Goal: Task Accomplishment & Management: Complete application form

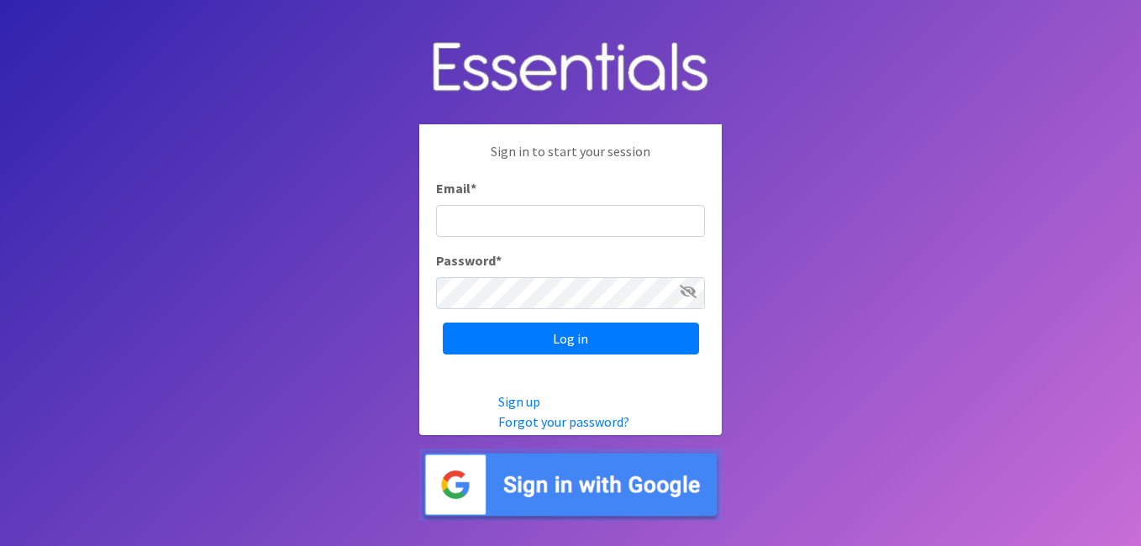
click at [543, 208] on input "Email *" at bounding box center [570, 221] width 269 height 32
type input "[PERSON_NAME][EMAIL_ADDRESS][DOMAIN_NAME]"
click at [443, 323] on input "Log in" at bounding box center [571, 339] width 256 height 32
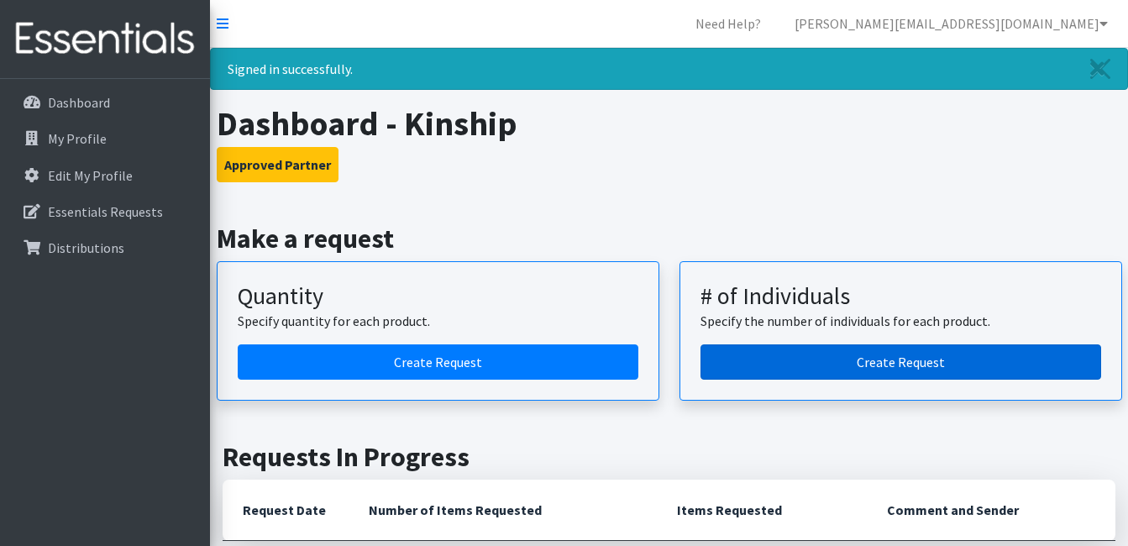
click at [769, 359] on link "Create Request" at bounding box center [901, 361] width 401 height 35
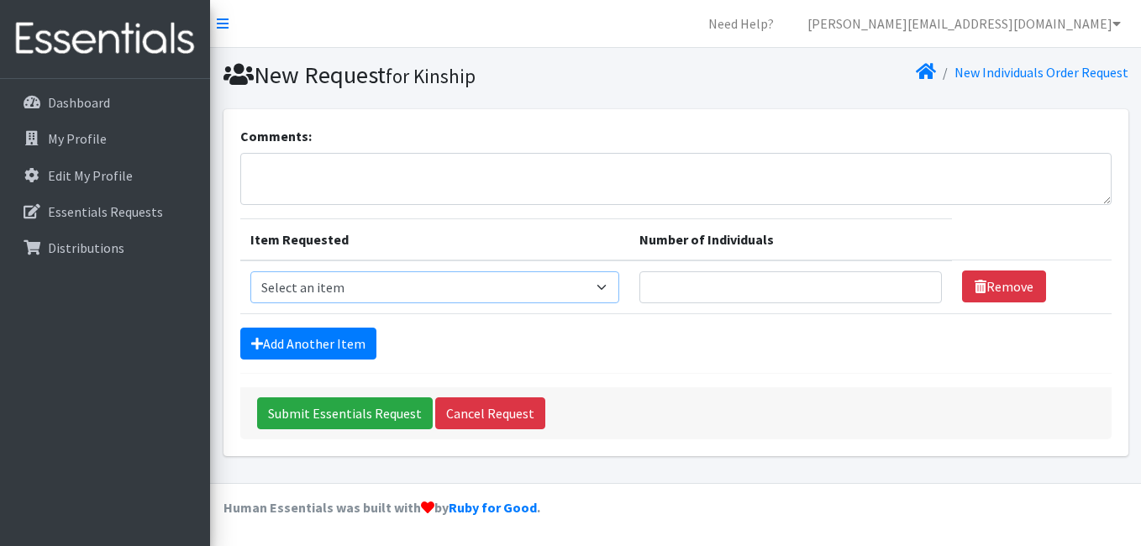
click at [595, 281] on select "Select an item Adult Briefs (Medium) Adult Briefs (XL) Adult Briefs (XS) Adult …" at bounding box center [434, 287] width 369 height 32
click at [62, 223] on link "Essentials Requests" at bounding box center [105, 212] width 197 height 34
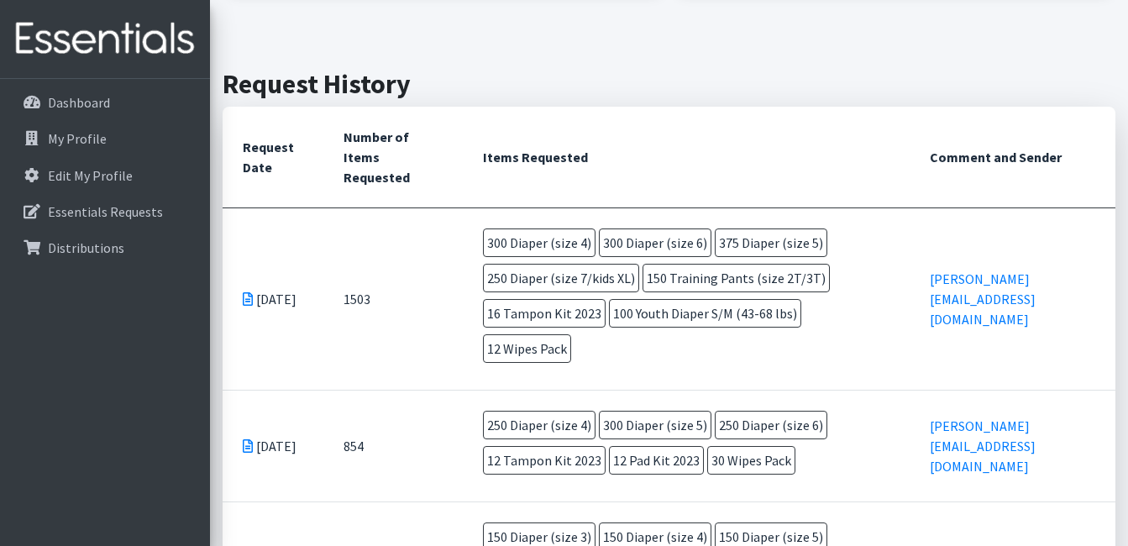
scroll to position [360, 0]
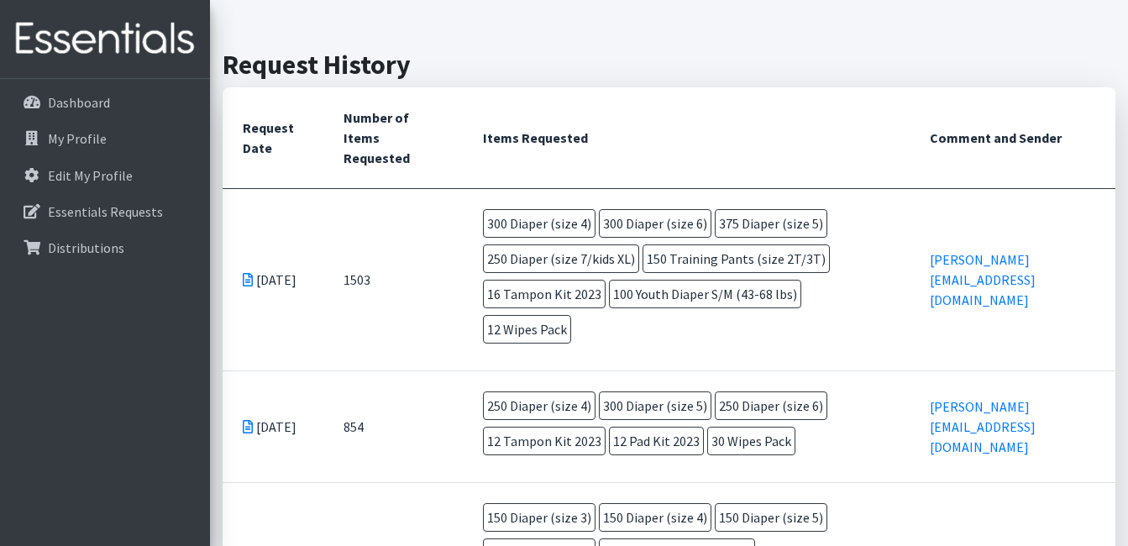
click at [560, 218] on span "300 Diaper (size 4)" at bounding box center [539, 223] width 113 height 29
drag, startPoint x: 560, startPoint y: 218, endPoint x: 518, endPoint y: 226, distance: 41.9
click at [518, 226] on span "300 Diaper (size 4)" at bounding box center [539, 223] width 113 height 29
click at [491, 284] on span "16 Tampon Kit 2023" at bounding box center [544, 294] width 123 height 29
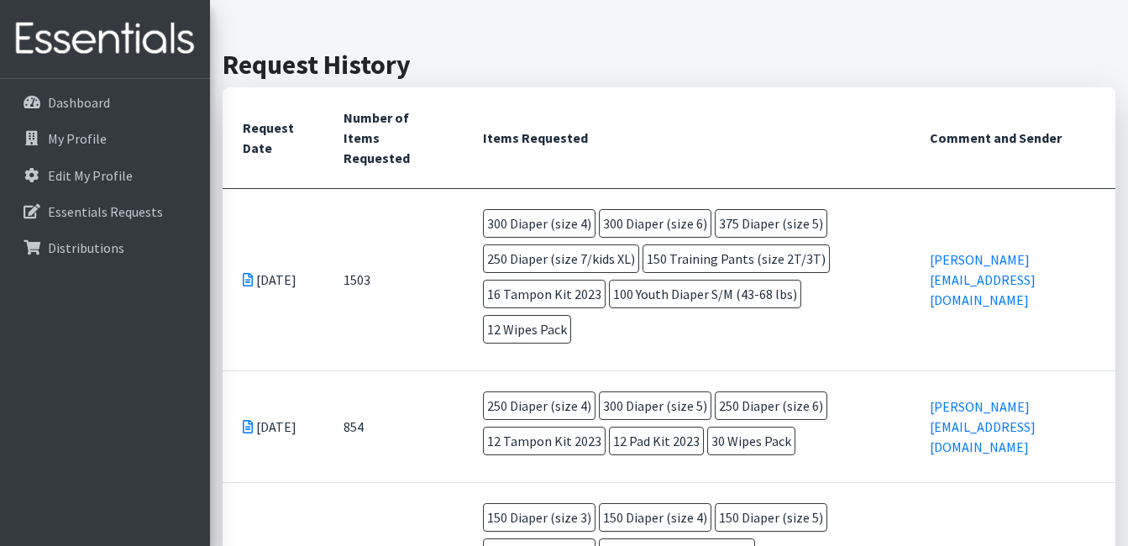
click at [491, 284] on span "16 Tampon Kit 2023" at bounding box center [544, 294] width 123 height 29
drag, startPoint x: 491, startPoint y: 284, endPoint x: 647, endPoint y: 296, distance: 156.7
click at [647, 296] on span "100 Youth Diaper S/M (43-68 lbs)" at bounding box center [705, 294] width 192 height 29
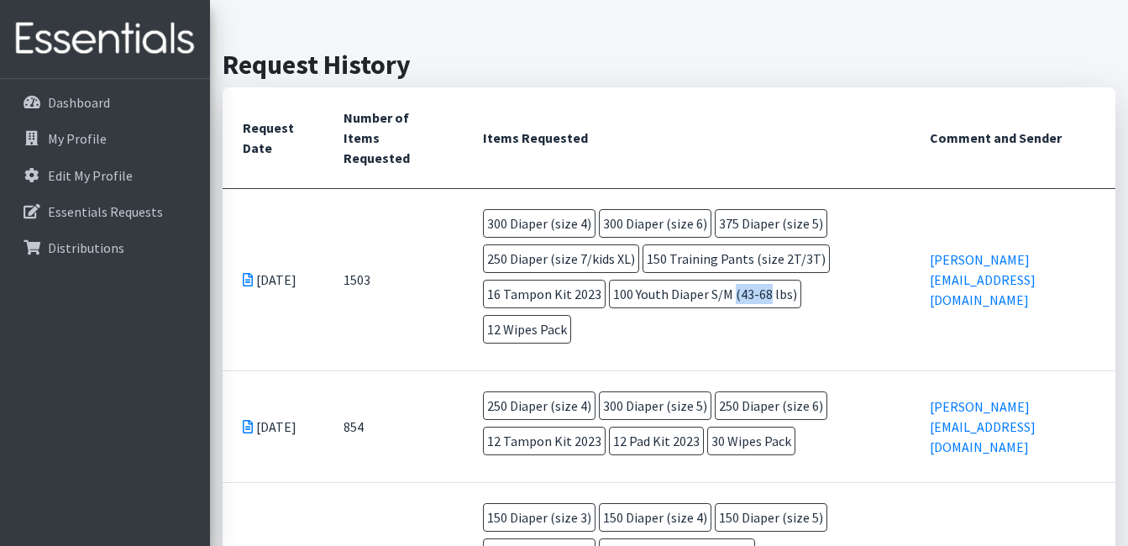
drag, startPoint x: 647, startPoint y: 296, endPoint x: 636, endPoint y: 329, distance: 35.3
click at [636, 329] on td "300 Diaper (size 4) 300 Diaper (size 6) 375 Diaper (size 5) 250 Diaper (size 7/…" at bounding box center [686, 279] width 447 height 181
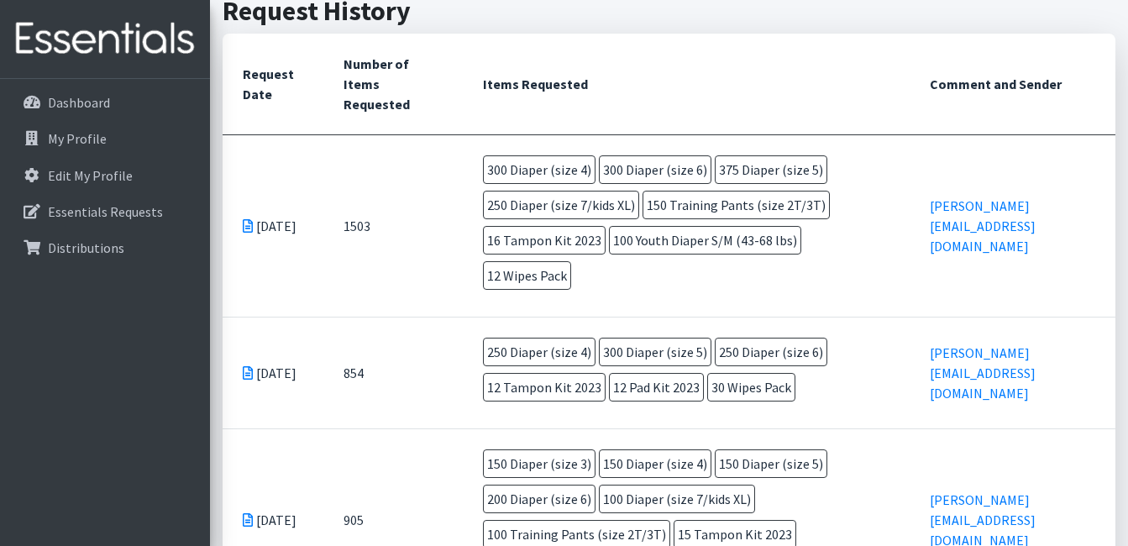
scroll to position [412, 0]
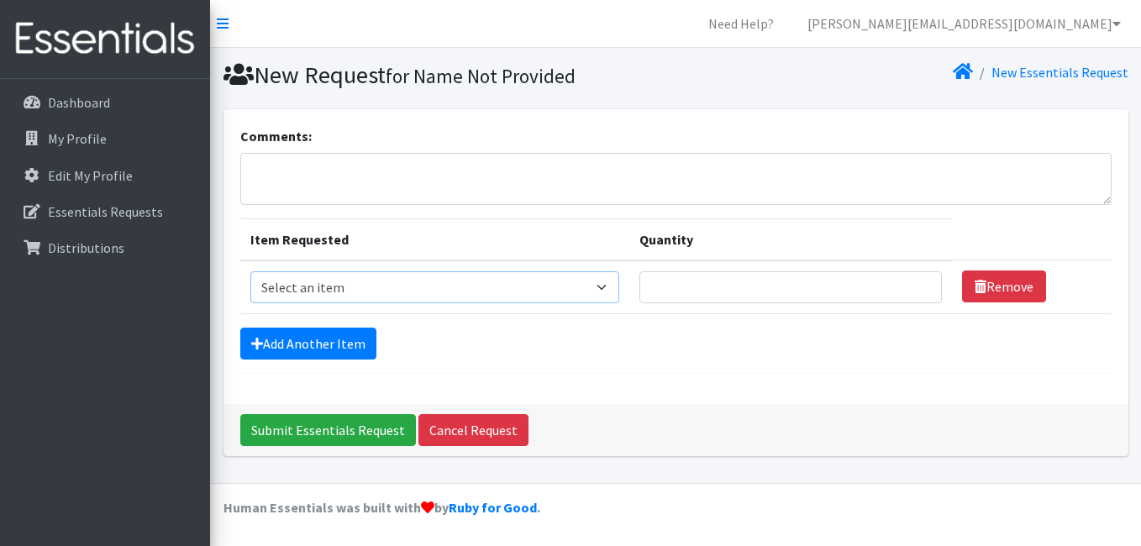
click at [489, 283] on select "Select an item Adult Briefs (Medium) Adult Briefs (XL) Adult Briefs (XS) Adult …" at bounding box center [434, 287] width 369 height 32
select select "12643"
click at [250, 271] on select "Select an item Adult Briefs (Medium) Adult Briefs (XL) Adult Briefs (XS) Adult …" at bounding box center [434, 287] width 369 height 32
click at [730, 282] on input "Quantity" at bounding box center [790, 287] width 302 height 32
type input "25"
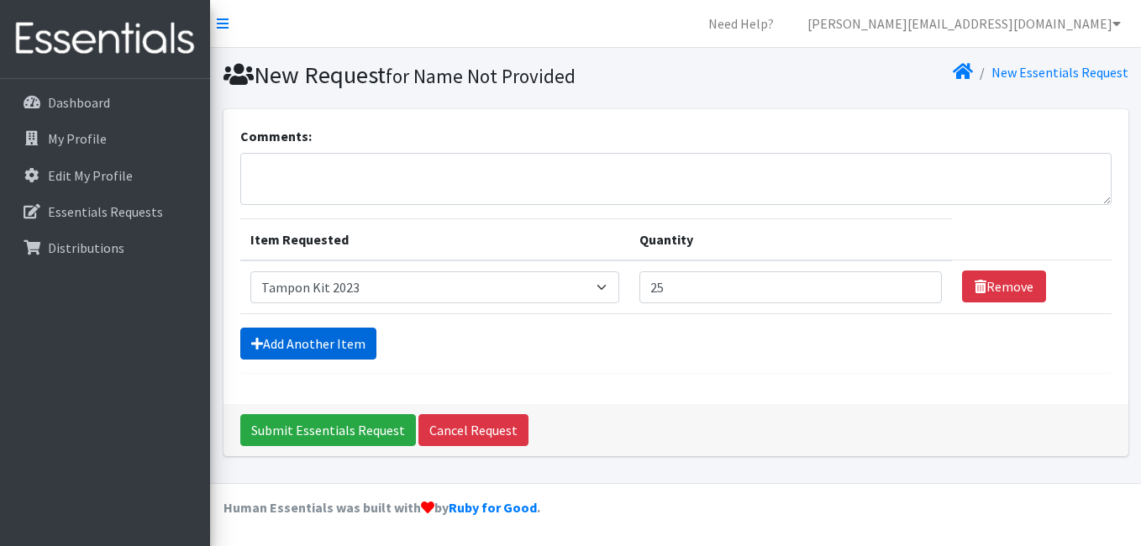
click at [325, 344] on link "Add Another Item" at bounding box center [308, 344] width 136 height 32
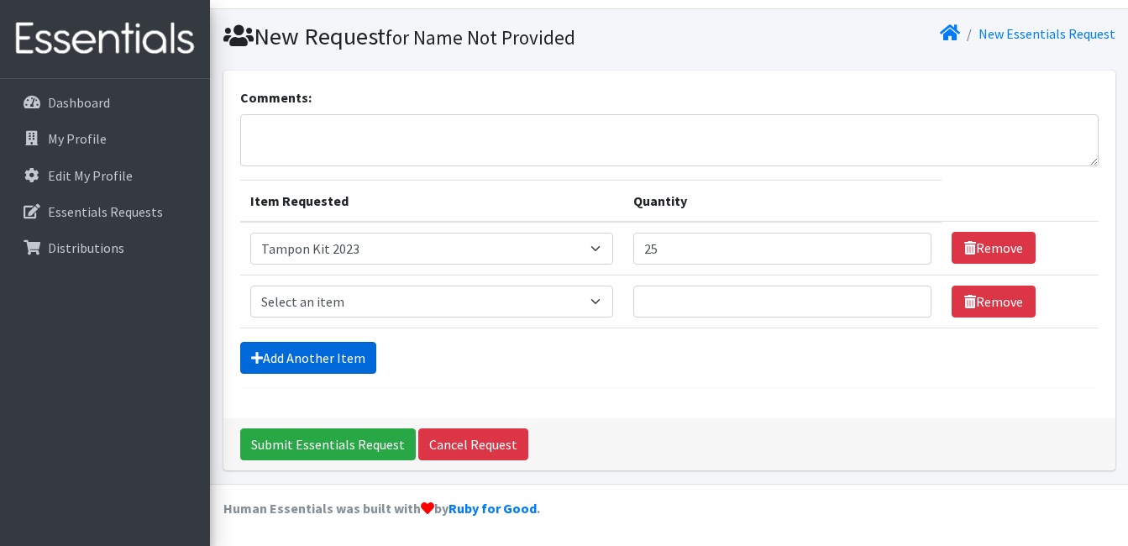
scroll to position [39, 0]
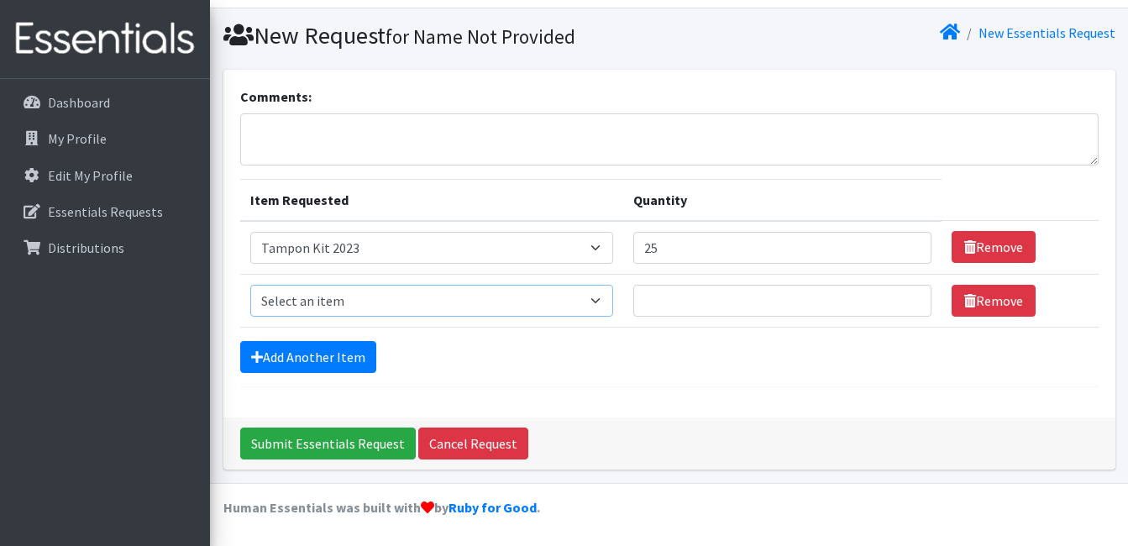
click at [410, 295] on select "Select an item Adult Briefs (Medium) Adult Briefs (XL) Adult Briefs (XS) Adult …" at bounding box center [432, 301] width 364 height 32
click at [456, 312] on select "Select an item Adult Briefs (Medium) Adult Briefs (XL) Adult Briefs (XS) Adult …" at bounding box center [432, 301] width 364 height 32
select select "4665"
click at [250, 285] on select "Select an item Adult Briefs (Medium) Adult Briefs (XL) Adult Briefs (XS) Adult …" at bounding box center [432, 301] width 364 height 32
click at [703, 298] on input "Quantity" at bounding box center [781, 301] width 297 height 32
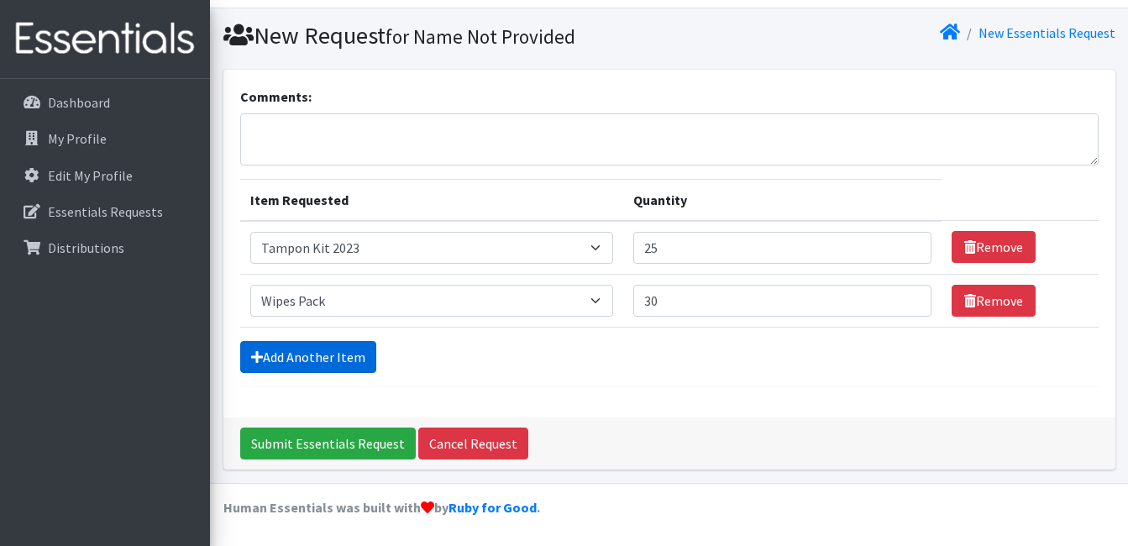
click at [274, 358] on link "Add Another Item" at bounding box center [308, 357] width 136 height 32
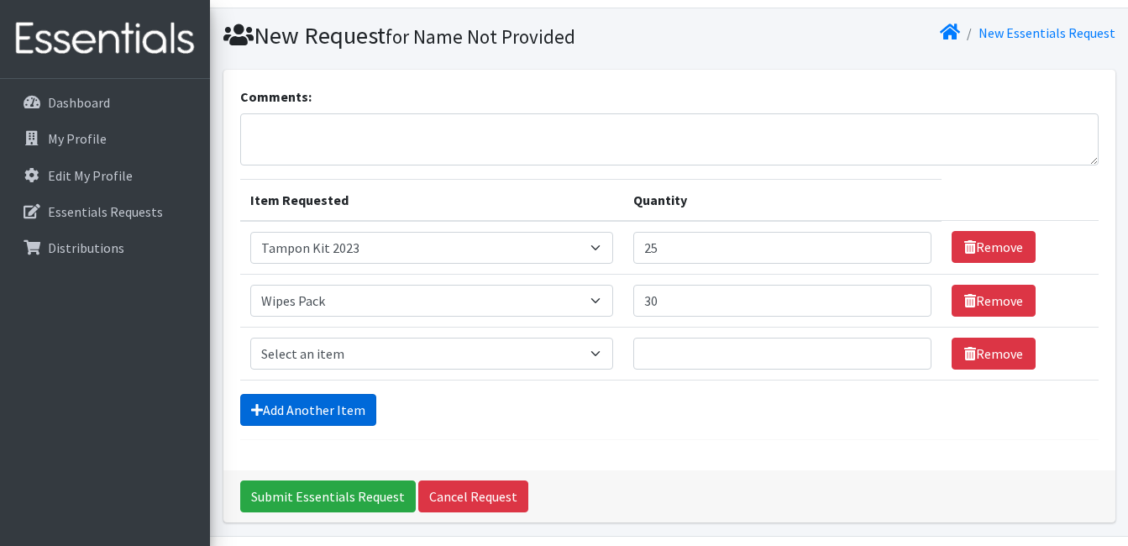
scroll to position [92, 0]
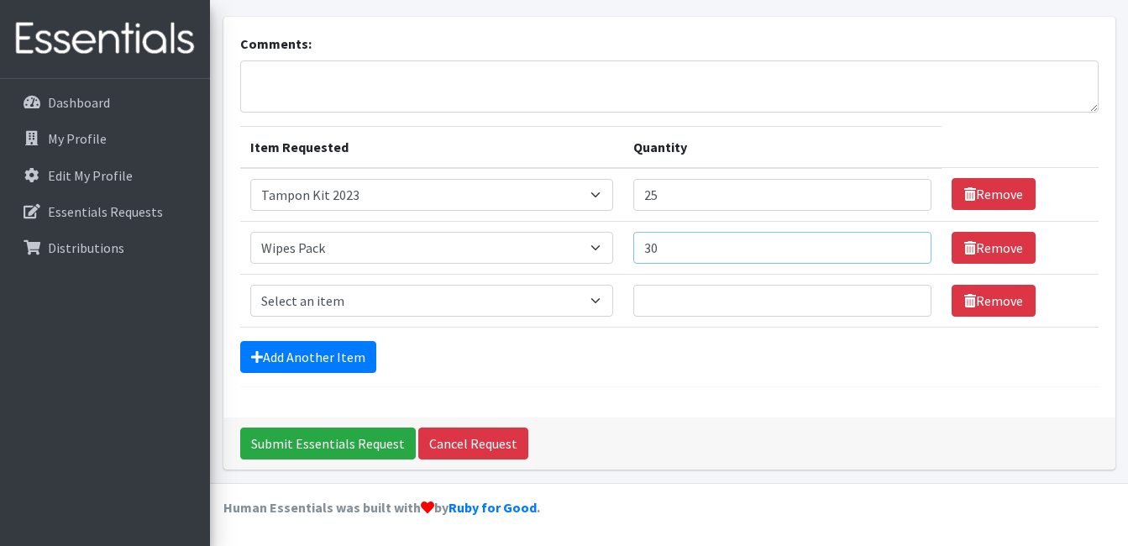
click at [749, 258] on input "30" at bounding box center [781, 248] width 297 height 32
type input "3"
type input "50"
click at [407, 306] on select "Select an item Adult Briefs (Medium) Adult Briefs (XL) Adult Briefs (XS) Adult …" at bounding box center [432, 301] width 364 height 32
click at [483, 289] on select "Select an item Adult Briefs (Medium) Adult Briefs (XL) Adult Briefs (XS) Adult …" at bounding box center [432, 301] width 364 height 32
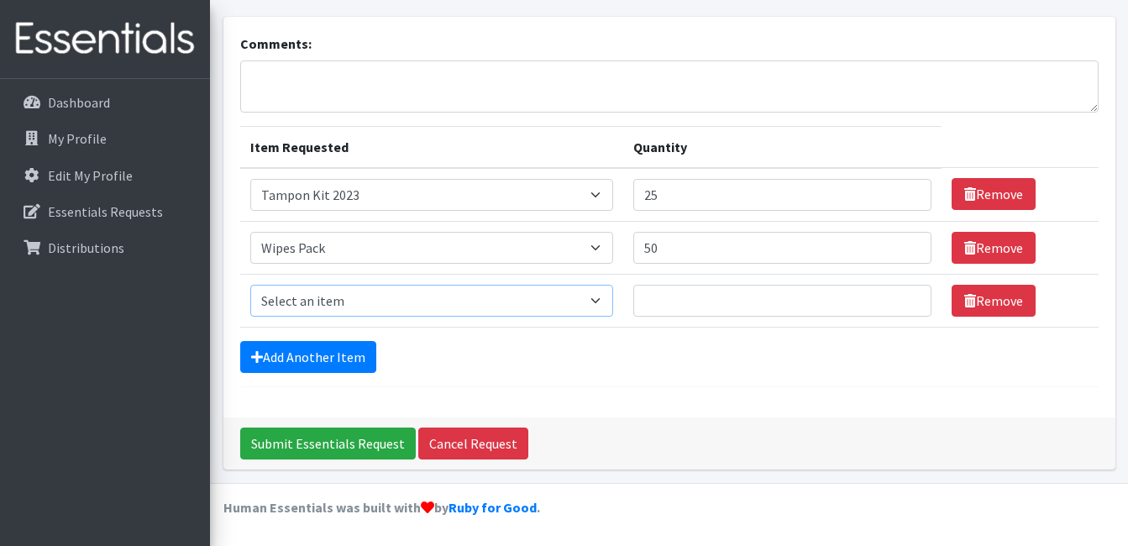
select select "4634"
click at [250, 285] on select "Select an item Adult Briefs (Medium) Adult Briefs (XL) Adult Briefs (XS) Adult …" at bounding box center [432, 301] width 364 height 32
click at [686, 287] on input "Quantity" at bounding box center [781, 301] width 297 height 32
type input "100"
click at [721, 248] on input "50" at bounding box center [781, 248] width 297 height 32
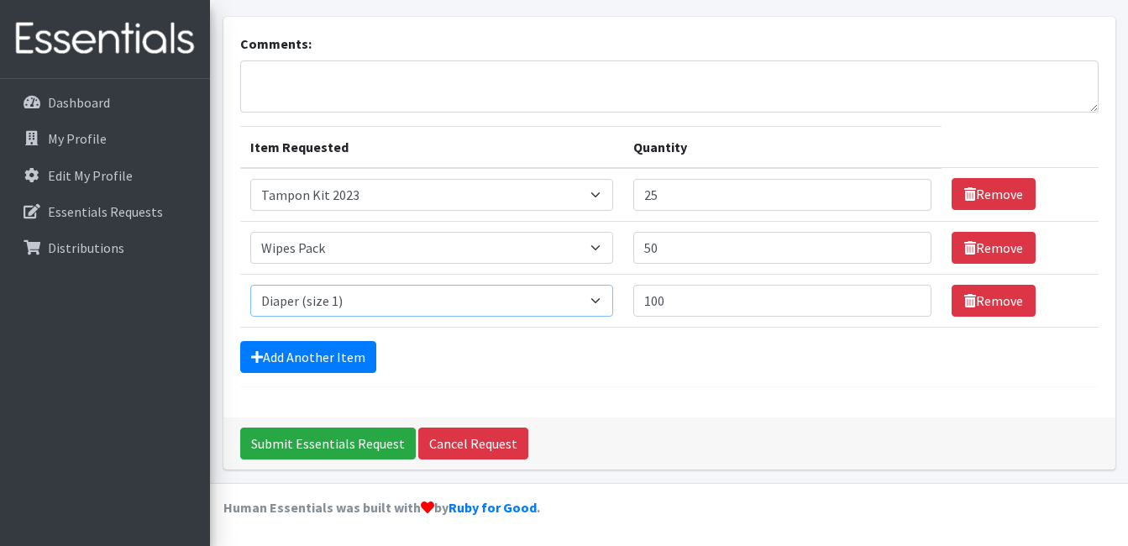
click at [484, 300] on select "Select an item Adult Briefs (Medium) Adult Briefs (XL) Adult Briefs (XS) Adult …" at bounding box center [432, 301] width 364 height 32
click at [728, 42] on div "Comments:" at bounding box center [669, 73] width 859 height 79
click at [290, 361] on link "Add Another Item" at bounding box center [308, 357] width 136 height 32
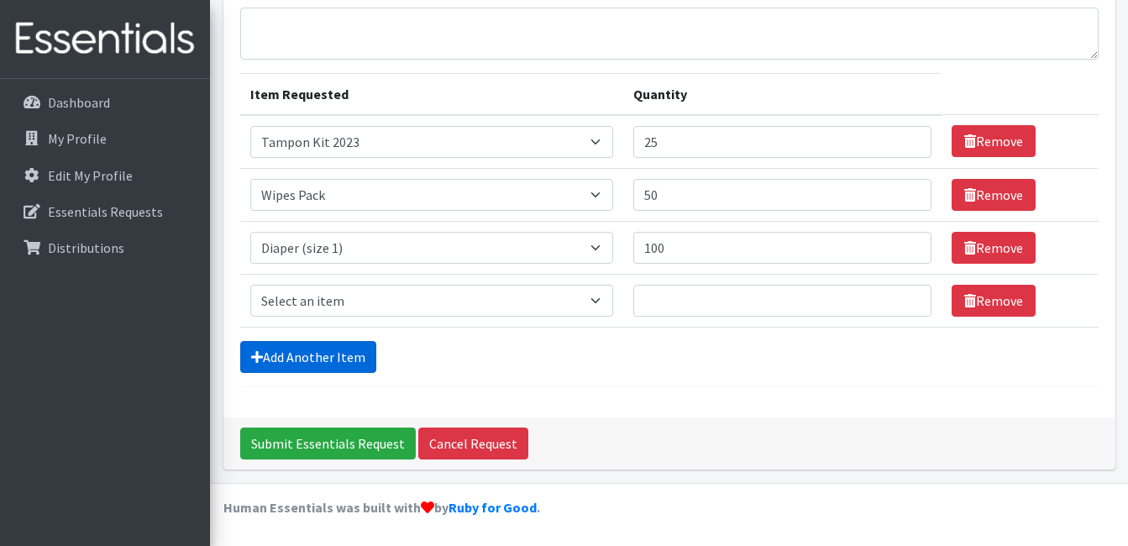
click at [311, 353] on link "Add Another Item" at bounding box center [308, 357] width 136 height 32
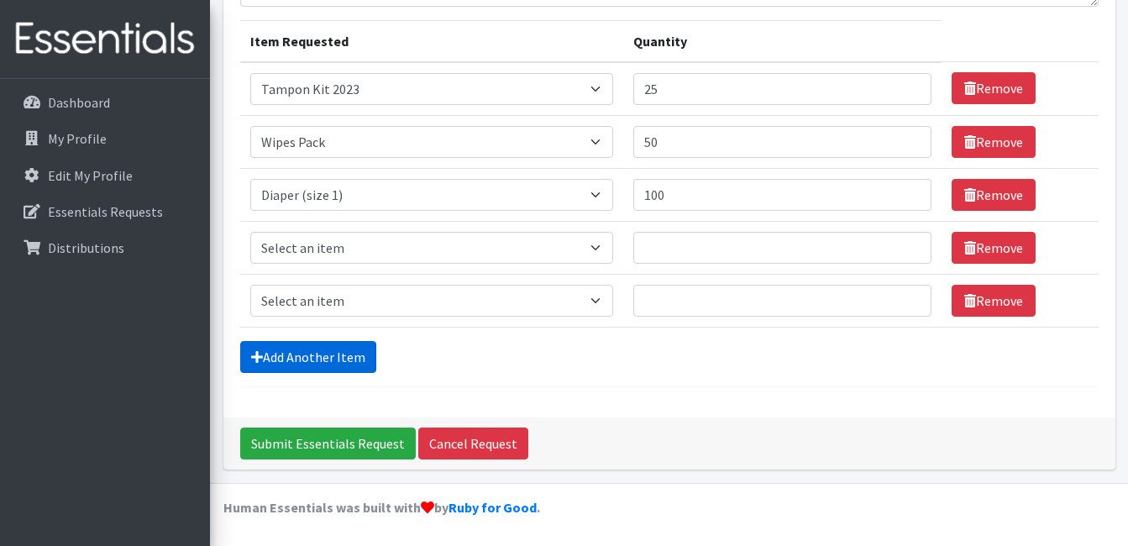
click at [311, 353] on link "Add Another Item" at bounding box center [308, 357] width 136 height 32
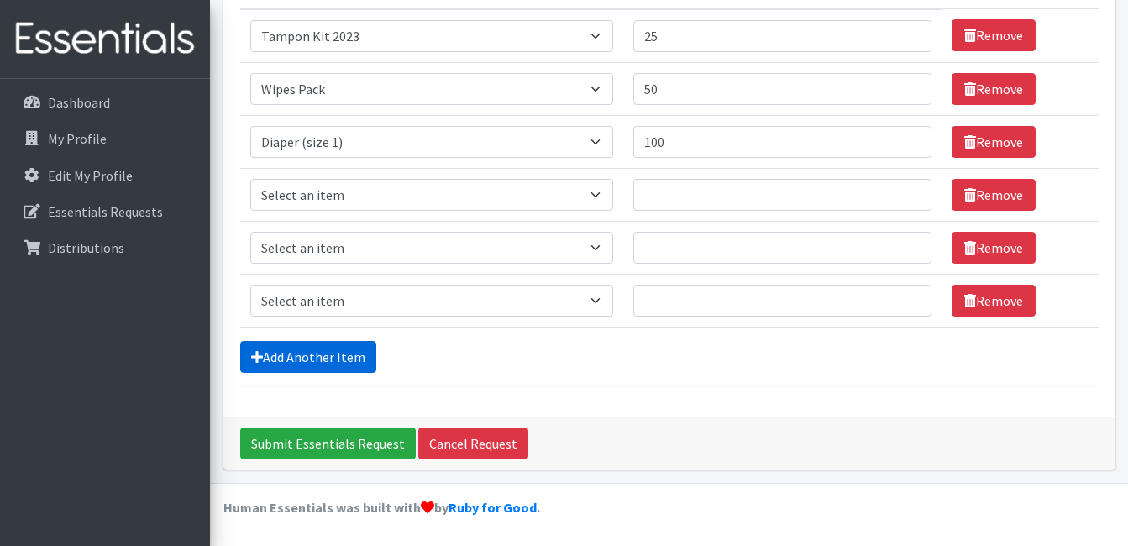
click at [311, 353] on link "Add Another Item" at bounding box center [308, 357] width 136 height 32
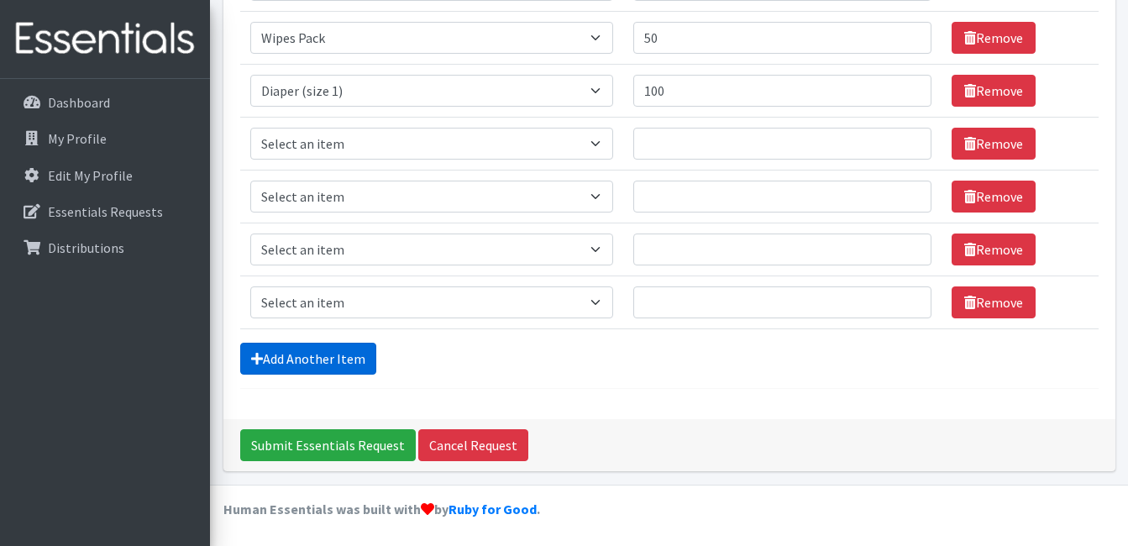
scroll to position [304, 0]
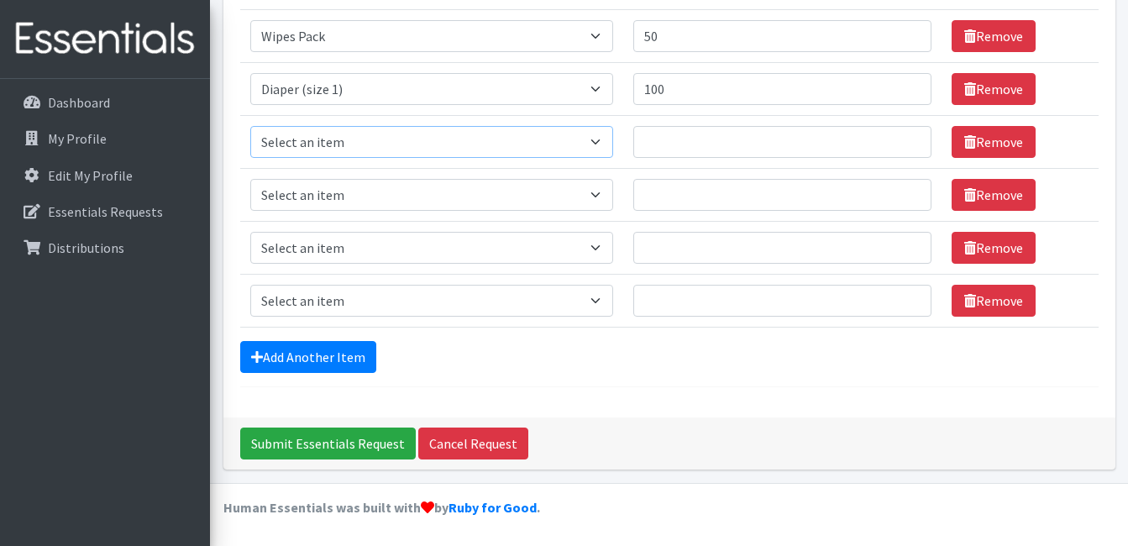
click at [383, 136] on select "Select an item Adult Briefs (Medium) Adult Briefs (XL) Adult Briefs (XS) Adult …" at bounding box center [432, 142] width 364 height 32
select select "4635"
click at [250, 126] on select "Select an item Adult Briefs (Medium) Adult Briefs (XL) Adult Briefs (XS) Adult …" at bounding box center [432, 142] width 364 height 32
click at [688, 139] on input "Quantity" at bounding box center [781, 142] width 297 height 32
type input "100"
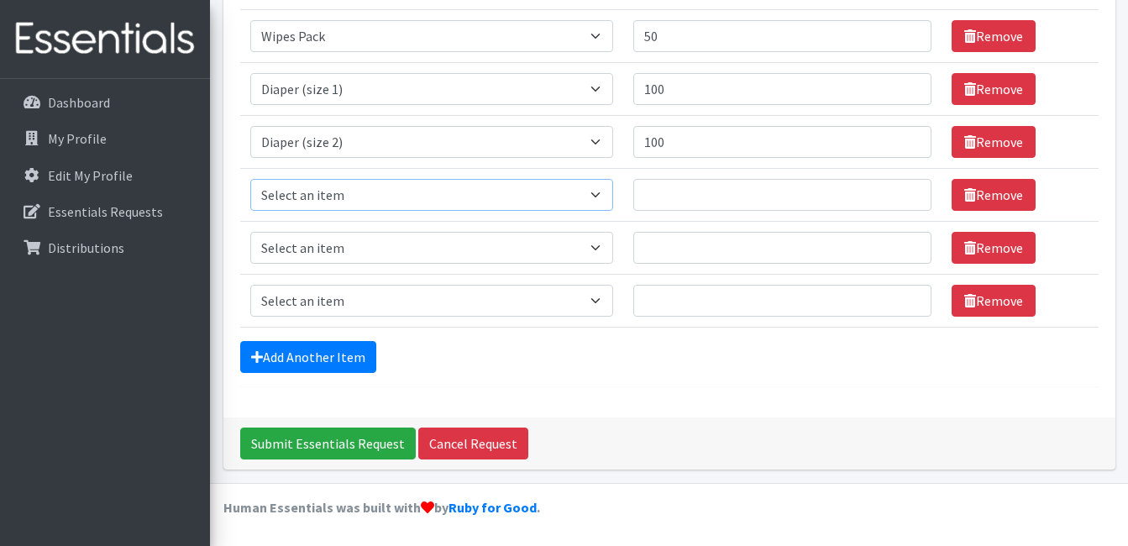
click at [468, 206] on select "Select an item Adult Briefs (Medium) Adult Briefs (XL) Adult Briefs (XS) Adult …" at bounding box center [432, 195] width 364 height 32
select select "4645"
click at [250, 179] on select "Select an item Adult Briefs (Medium) Adult Briefs (XL) Adult Briefs (XS) Adult …" at bounding box center [432, 195] width 364 height 32
click at [670, 195] on input "Quantity" at bounding box center [781, 195] width 297 height 32
click at [486, 229] on td "Item Requested Select an item Adult Briefs (Medium) Adult Briefs (XL) Adult Bri…" at bounding box center [432, 247] width 384 height 53
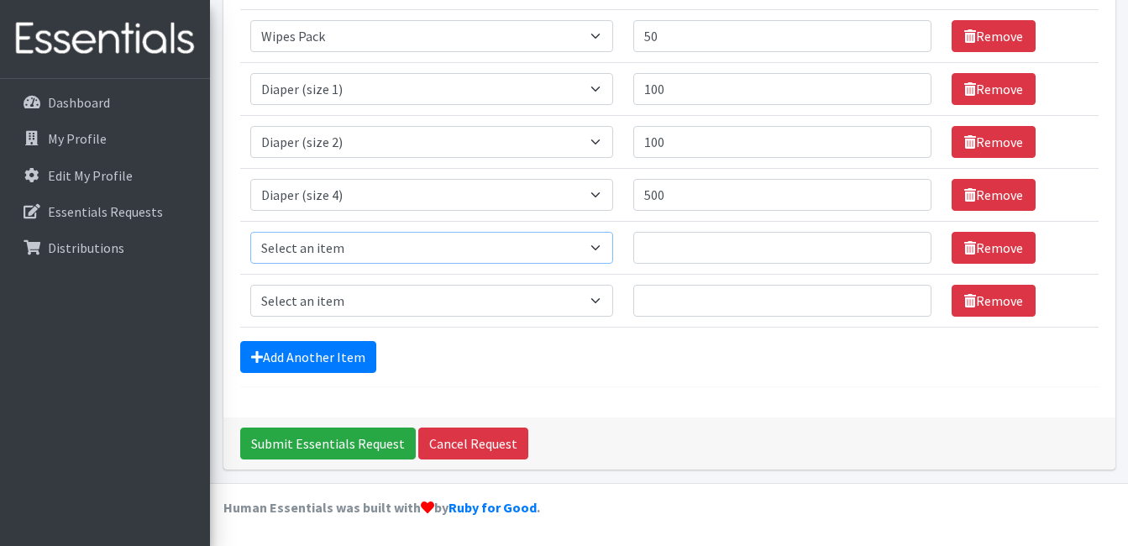
click at [438, 235] on select "Select an item Adult Briefs (Medium) Adult Briefs (XL) Adult Briefs (XS) Adult …" at bounding box center [432, 248] width 364 height 32
click at [661, 191] on input "500" at bounding box center [781, 195] width 297 height 32
type input "500"
click at [549, 255] on select "Select an item Adult Briefs (Medium) Adult Briefs (XL) Adult Briefs (XS) Adult …" at bounding box center [432, 248] width 364 height 32
select select "4646"
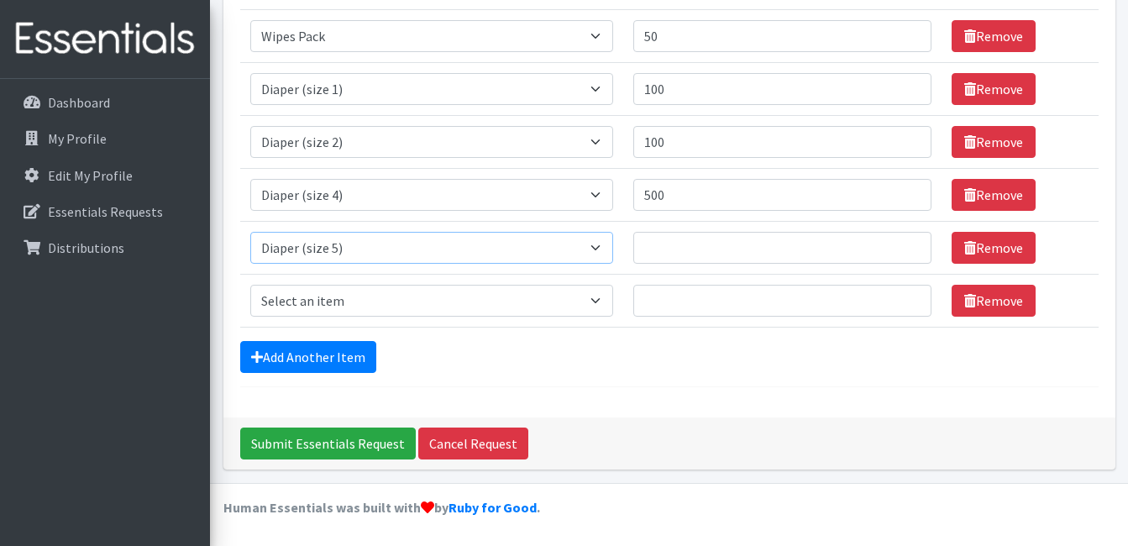
click at [250, 232] on select "Select an item Adult Briefs (Medium) Adult Briefs (XL) Adult Briefs (XS) Adult …" at bounding box center [432, 248] width 364 height 32
click at [418, 288] on select "Select an item Adult Briefs (Medium) Adult Briefs (XL) Adult Briefs (XS) Adult …" at bounding box center [432, 301] width 364 height 32
select select "4649"
click at [250, 285] on select "Select an item Adult Briefs (Medium) Adult Briefs (XL) Adult Briefs (XS) Adult …" at bounding box center [432, 301] width 364 height 32
click at [339, 341] on link "Add Another Item" at bounding box center [308, 357] width 136 height 32
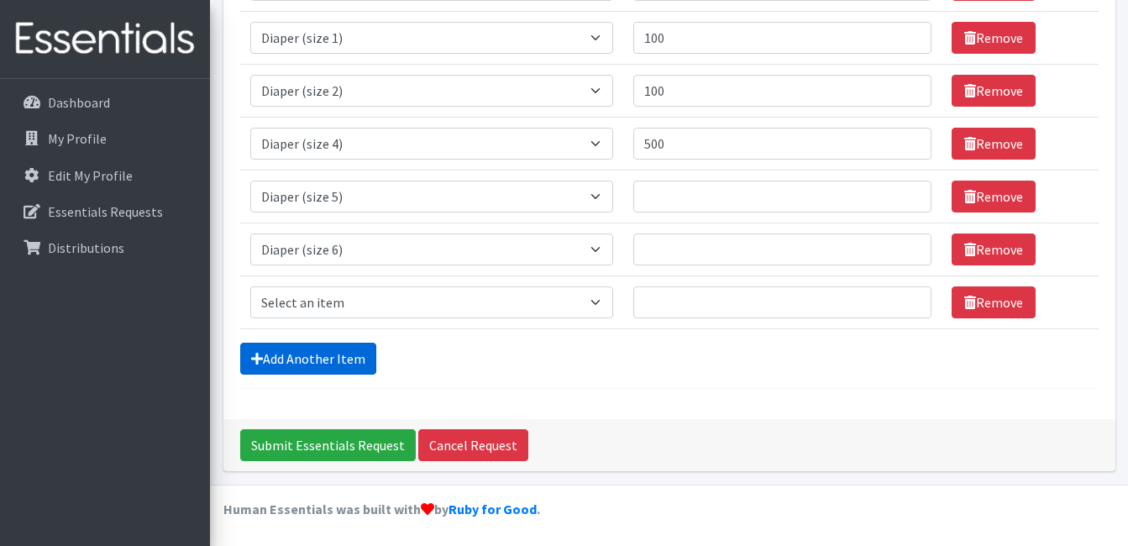
scroll to position [357, 0]
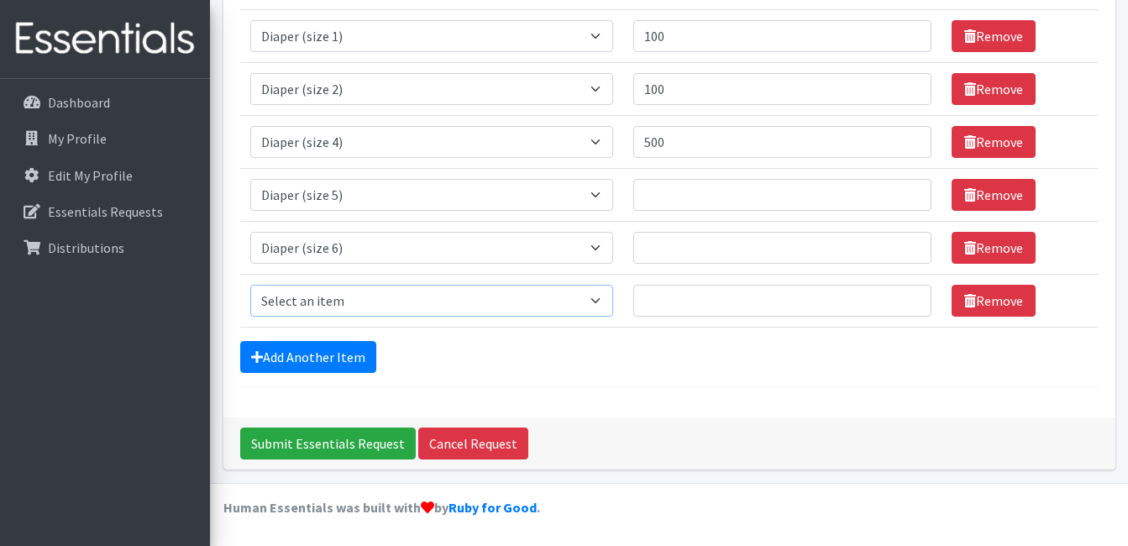
click at [400, 300] on select "Select an item Adult Briefs (Medium) Adult Briefs (XL) Adult Briefs (XS) Adult …" at bounding box center [432, 301] width 364 height 32
select select "5868"
click at [250, 285] on select "Select an item Adult Briefs (Medium) Adult Briefs (XL) Adult Briefs (XS) Adult …" at bounding box center [432, 301] width 364 height 32
click at [678, 205] on input "Quantity" at bounding box center [781, 195] width 297 height 32
type input "500"
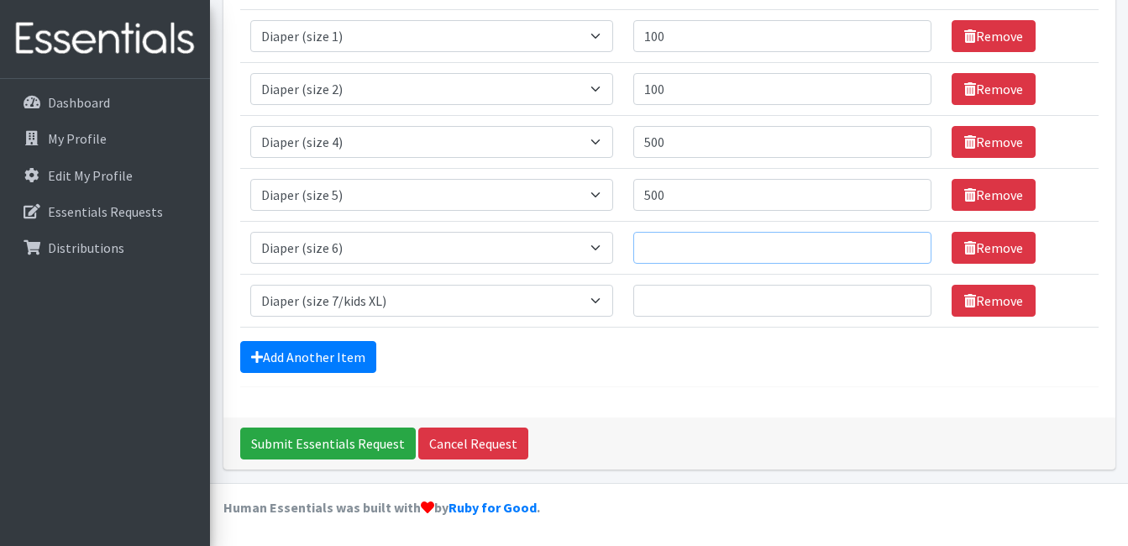
click at [674, 240] on input "Quantity" at bounding box center [781, 248] width 297 height 32
type input "500"
click at [687, 299] on input "Quantity" at bounding box center [781, 301] width 297 height 32
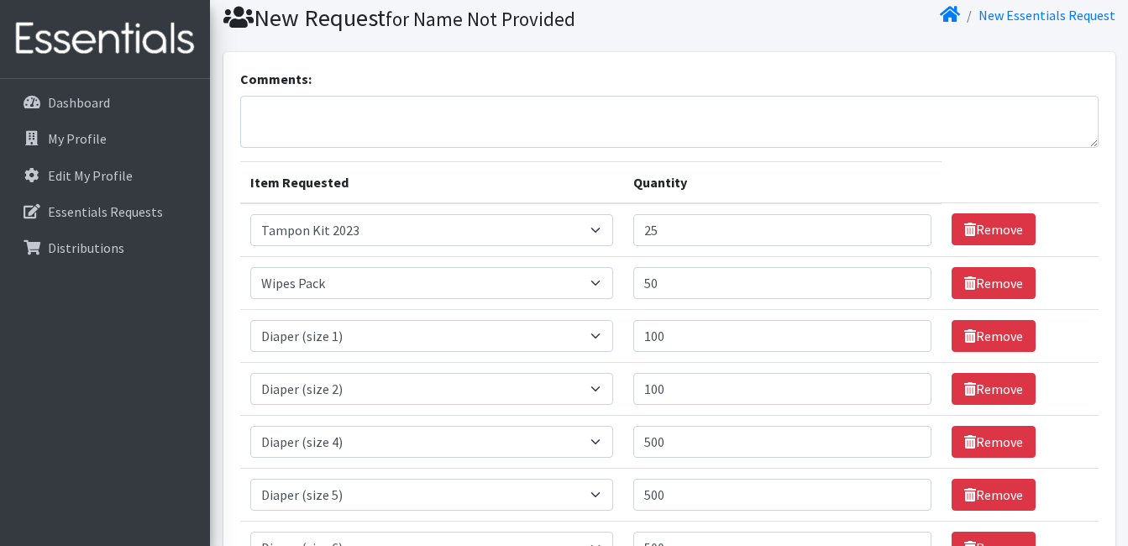
scroll to position [52, 0]
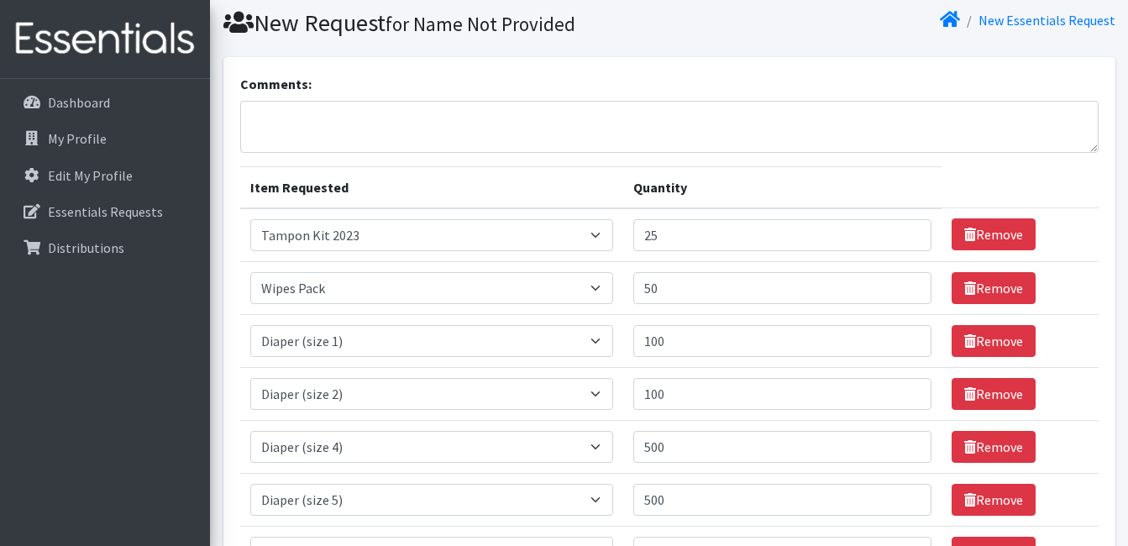
type input "500"
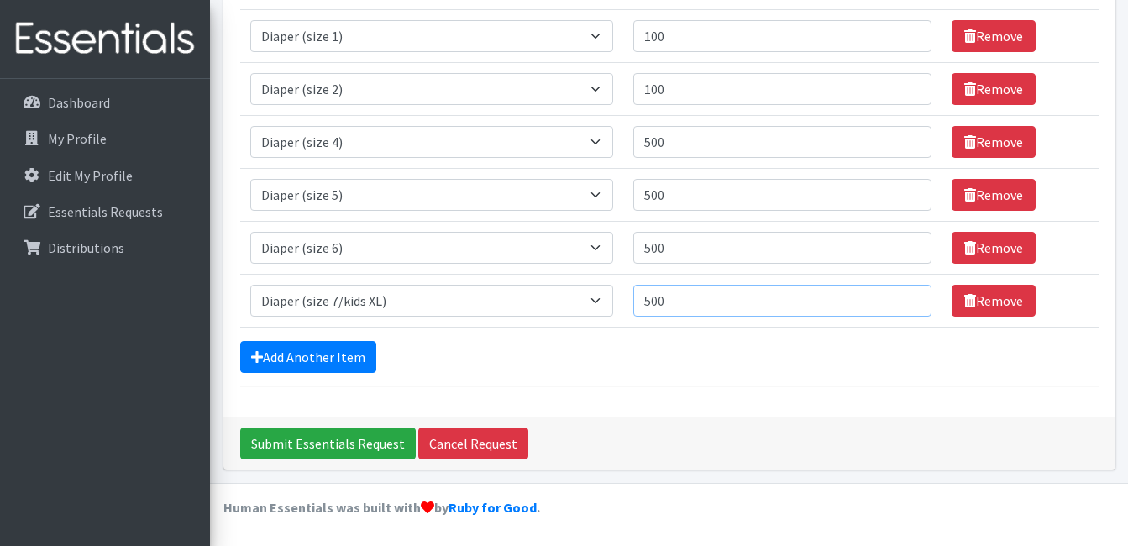
scroll to position [0, 0]
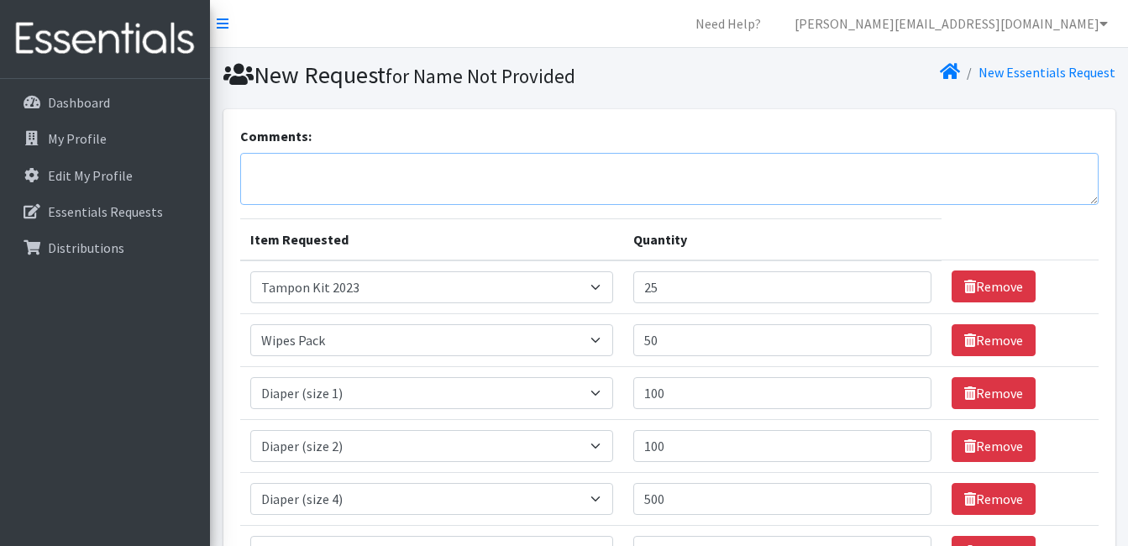
click at [461, 177] on textarea "Comments:" at bounding box center [669, 179] width 859 height 52
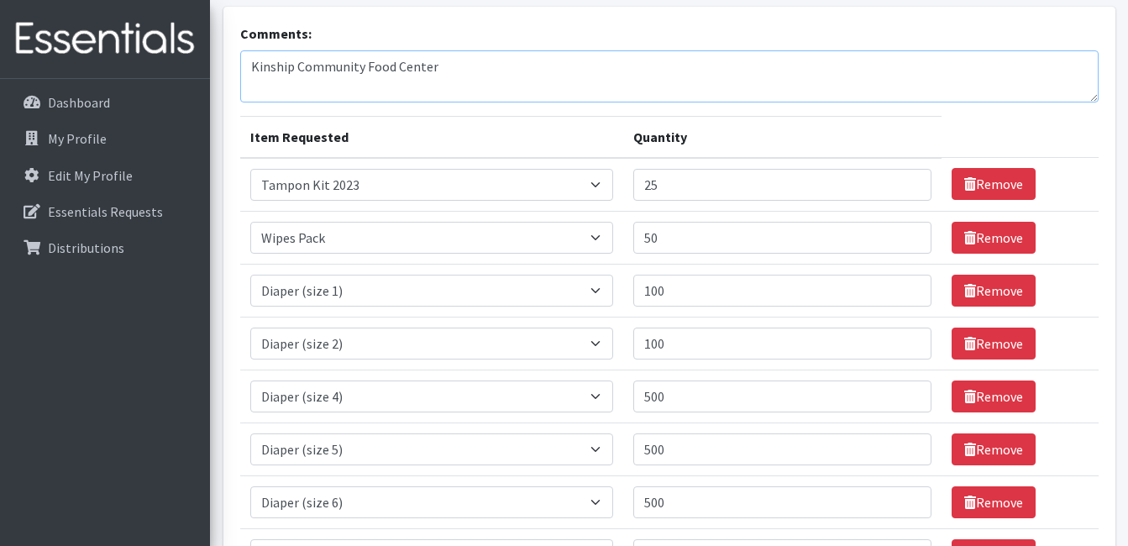
scroll to position [122, 0]
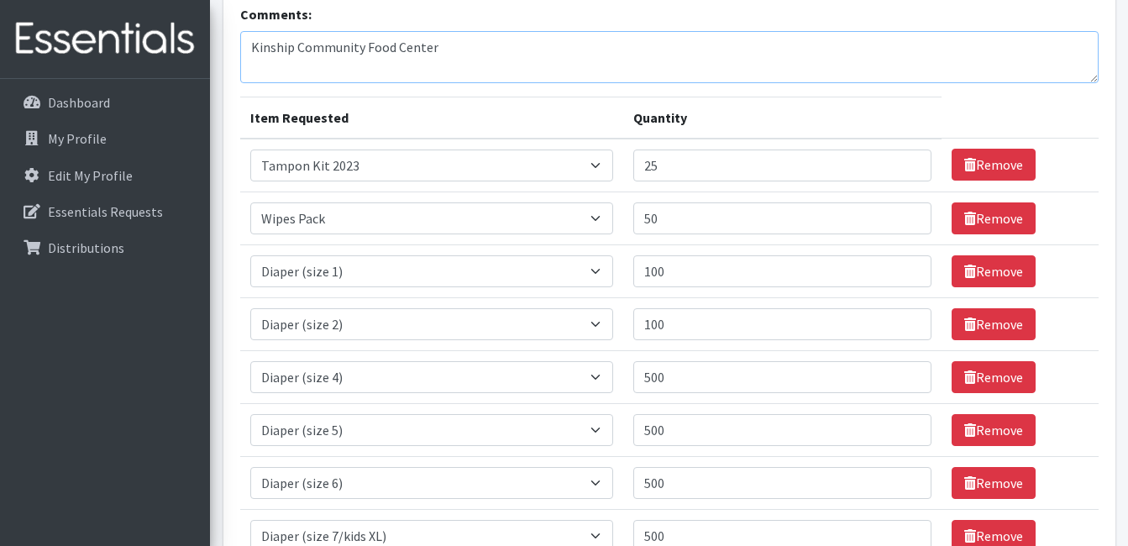
type textarea "Kinship Community Food Center"
click at [680, 163] on input "25" at bounding box center [781, 166] width 297 height 32
type input "2"
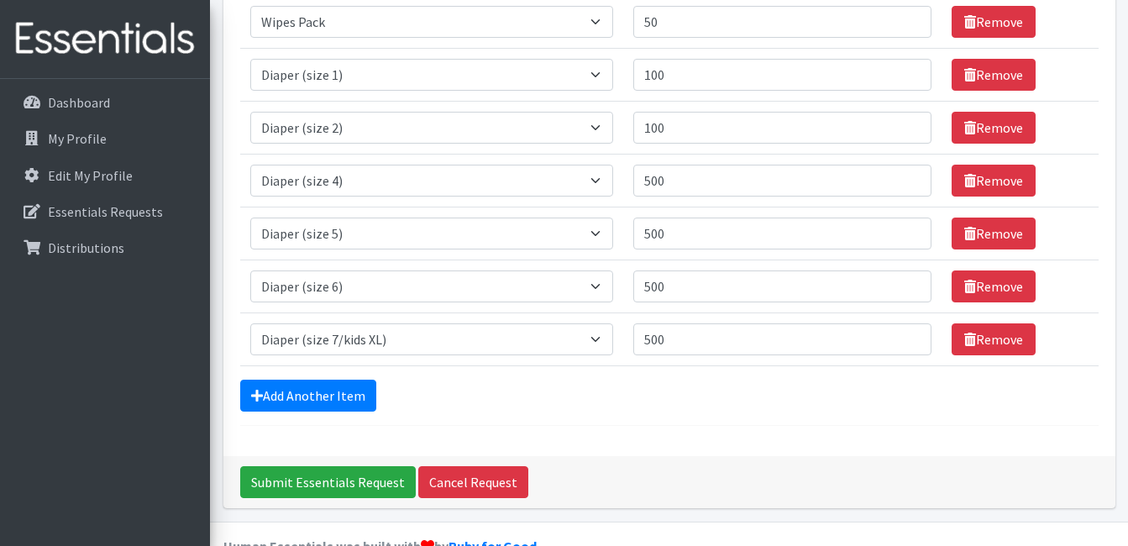
scroll to position [357, 0]
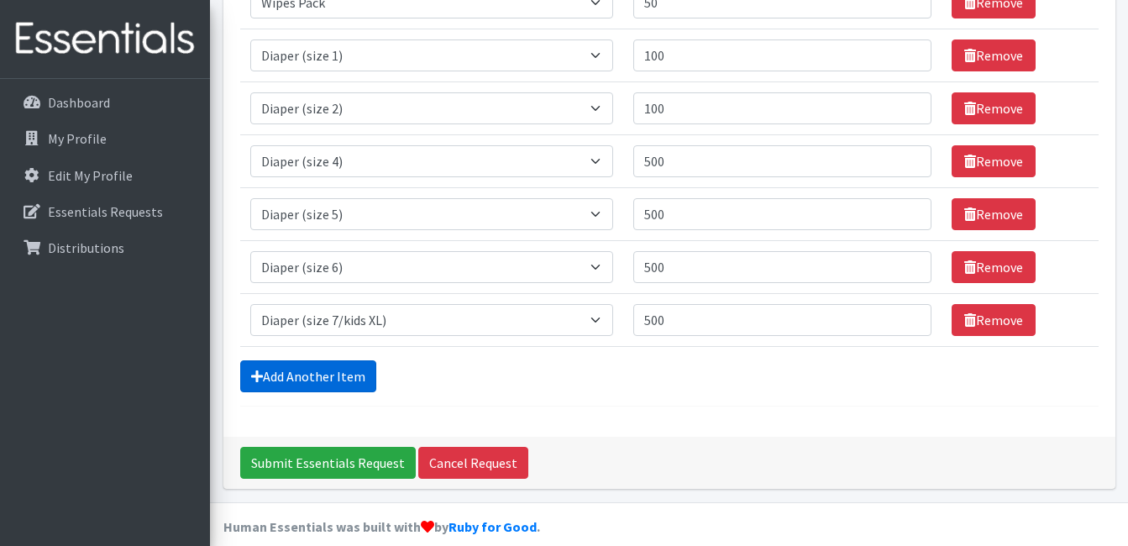
type input "30"
click at [328, 380] on link "Add Another Item" at bounding box center [308, 376] width 136 height 32
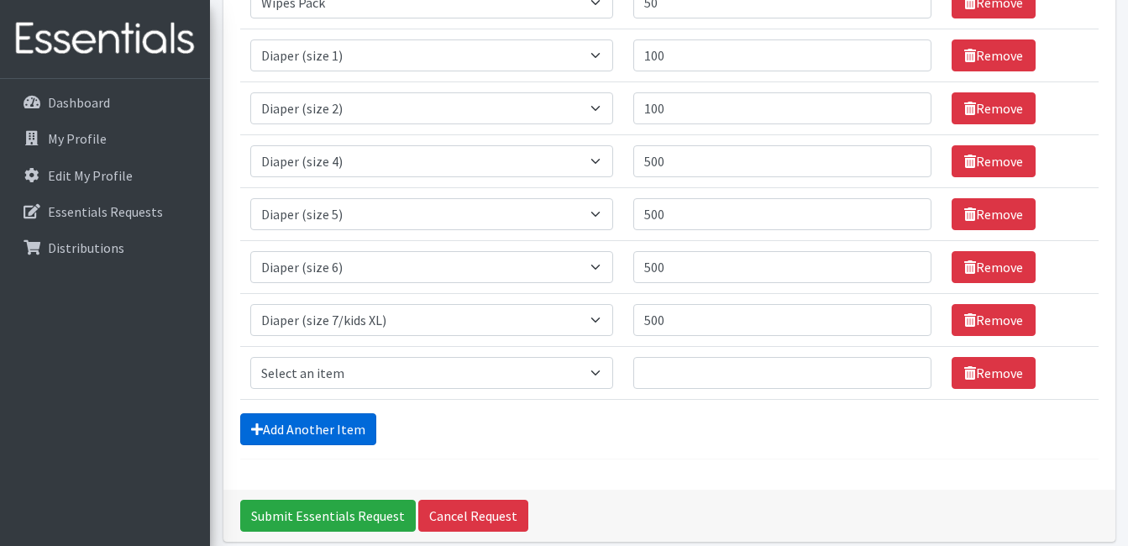
scroll to position [410, 0]
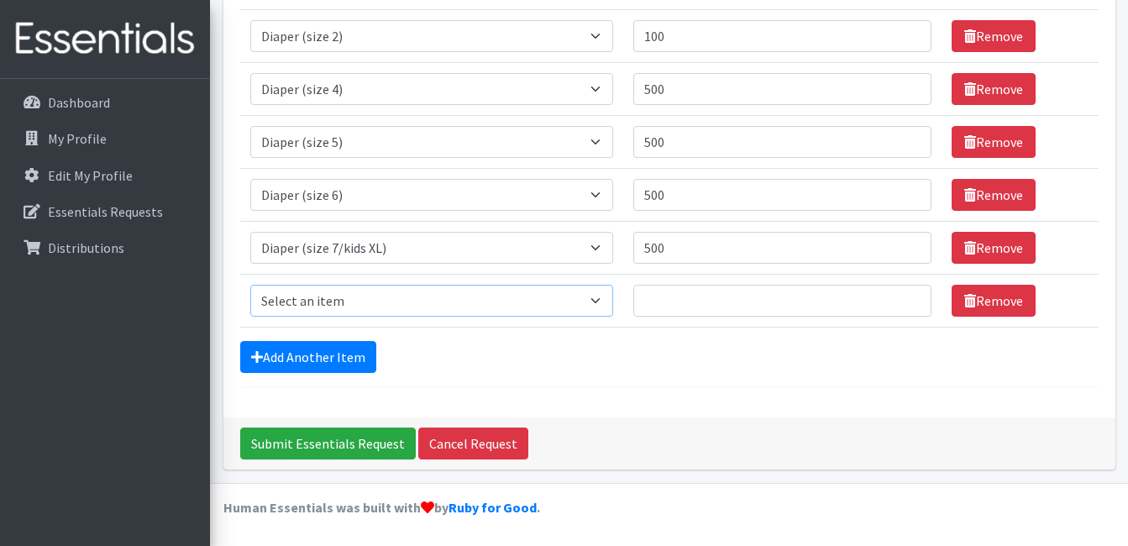
click at [315, 305] on select "Select an item Adult Briefs (Medium) Adult Briefs (XL) Adult Briefs (XS) Adult …" at bounding box center [432, 301] width 364 height 32
select select "12686"
click at [250, 285] on select "Select an item Adult Briefs (Medium) Adult Briefs (XL) Adult Briefs (XS) Adult …" at bounding box center [432, 301] width 364 height 32
click at [726, 291] on input "Quantity" at bounding box center [781, 301] width 297 height 32
type input "30"
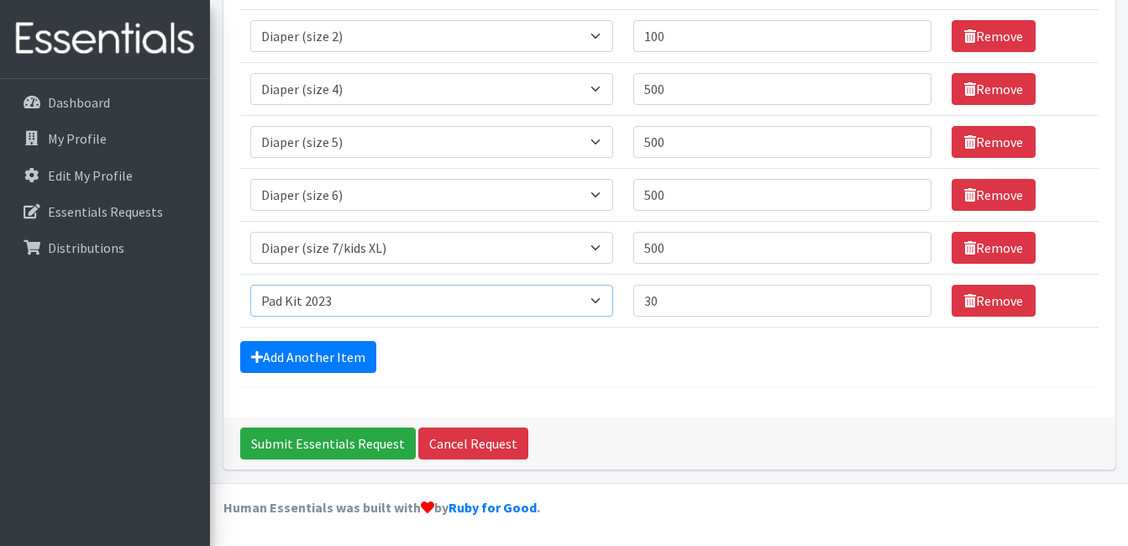
click at [400, 312] on select "Select an item Adult Briefs (Medium) Adult Briefs (XL) Adult Briefs (XS) Adult …" at bounding box center [432, 301] width 364 height 32
click at [484, 346] on div "Add Another Item" at bounding box center [669, 357] width 859 height 32
click at [334, 349] on link "Add Another Item" at bounding box center [308, 357] width 136 height 32
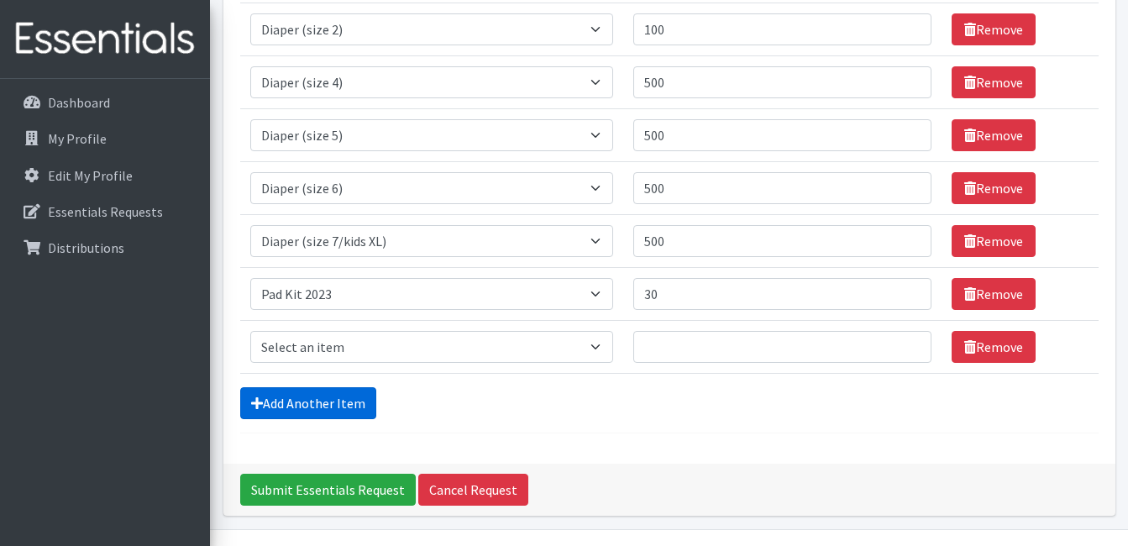
scroll to position [463, 0]
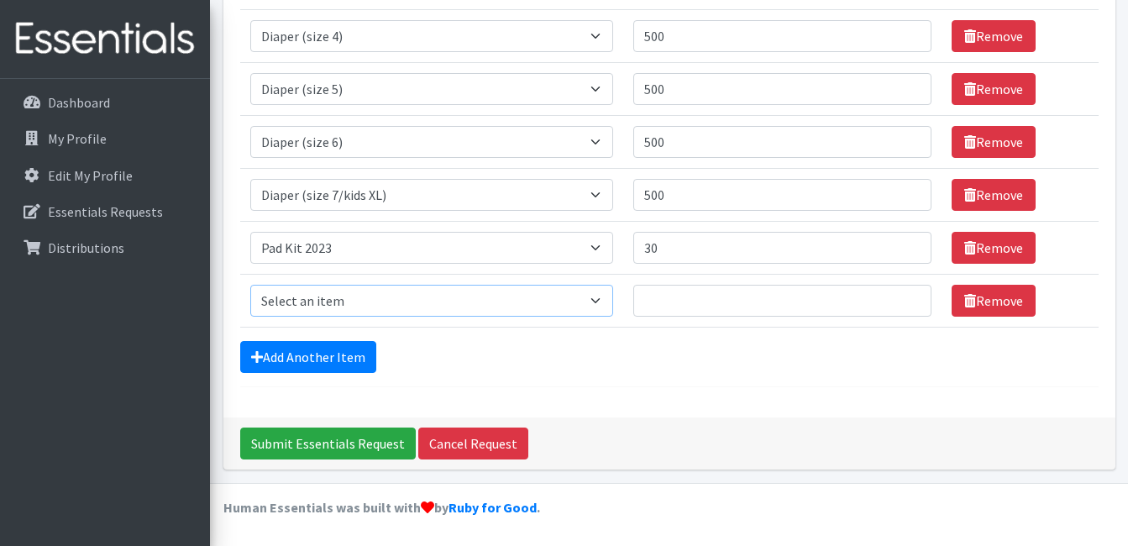
click at [381, 301] on select "Select an item Adult Briefs (Medium) Adult Briefs (XL) Adult Briefs (XS) Adult …" at bounding box center [432, 301] width 364 height 32
click at [505, 371] on div "Add Another Item" at bounding box center [669, 357] width 859 height 32
click at [996, 291] on link "Remove" at bounding box center [994, 301] width 84 height 32
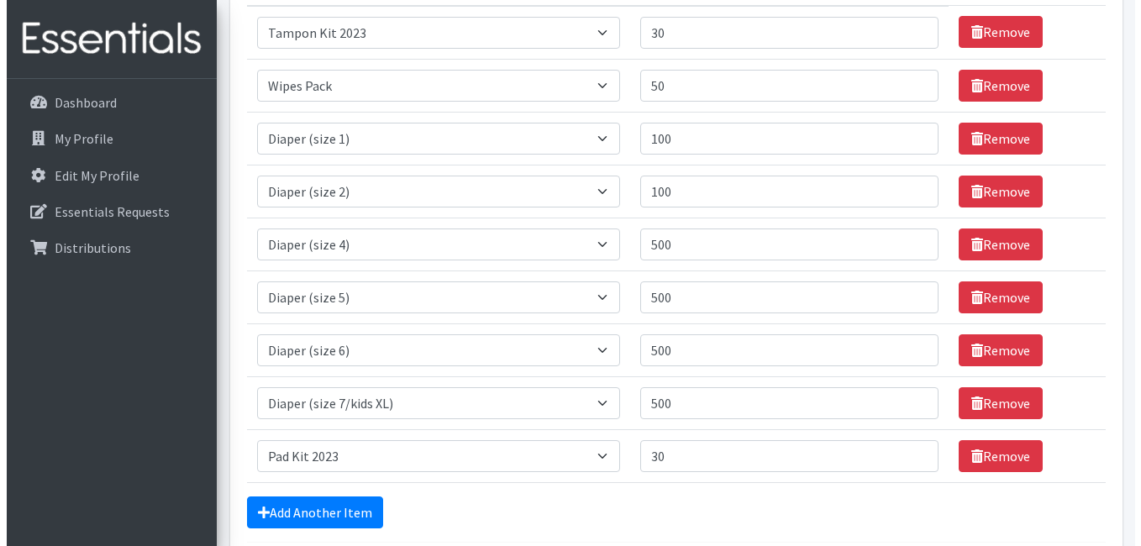
scroll to position [410, 0]
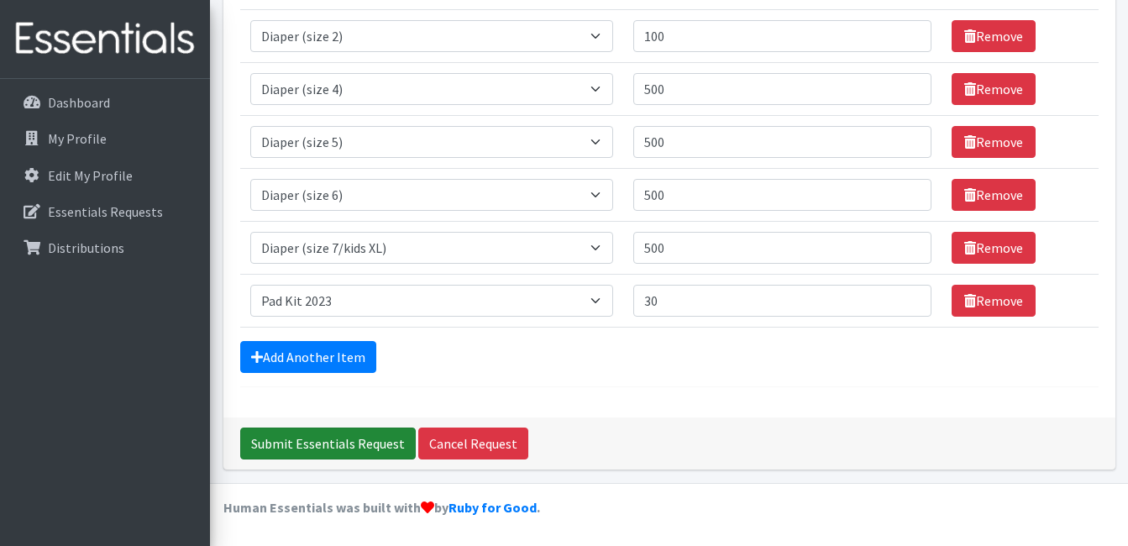
click at [313, 428] on input "Submit Essentials Request" at bounding box center [328, 444] width 176 height 32
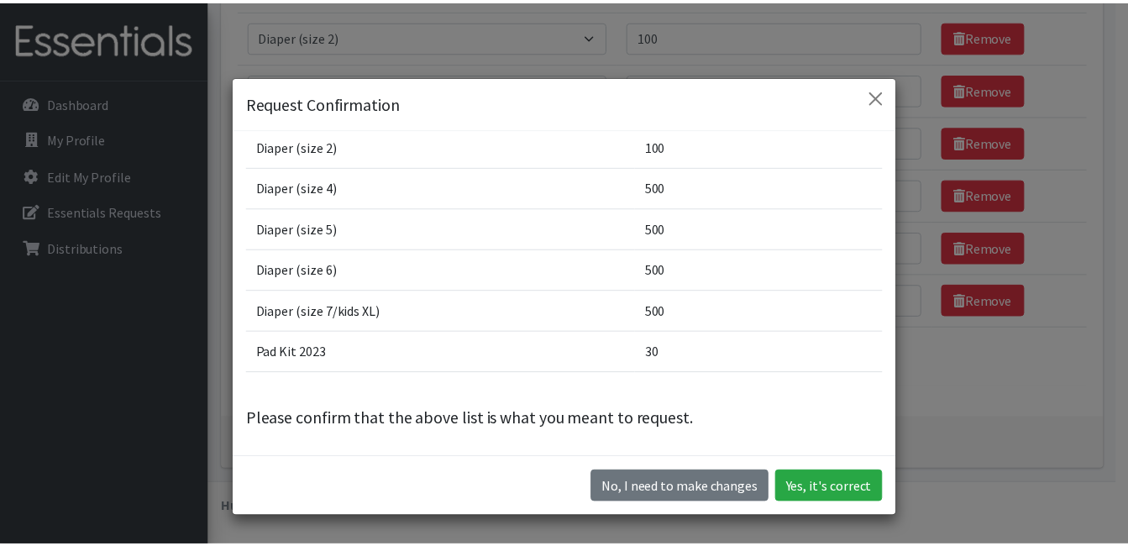
scroll to position [185, 0]
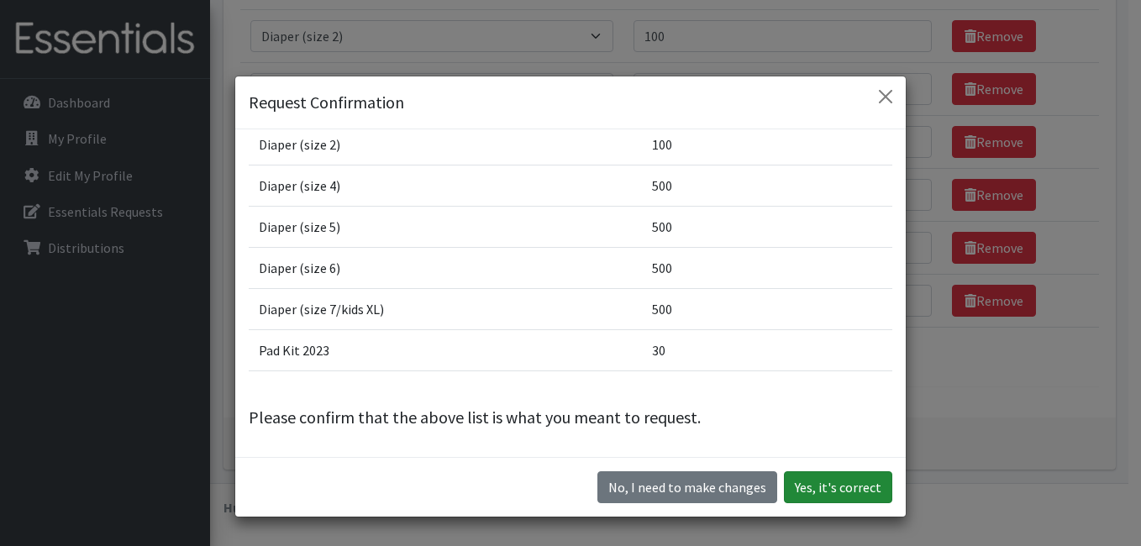
click at [813, 481] on button "Yes, it's correct" at bounding box center [838, 487] width 108 height 32
